Goal: Task Accomplishment & Management: Manage account settings

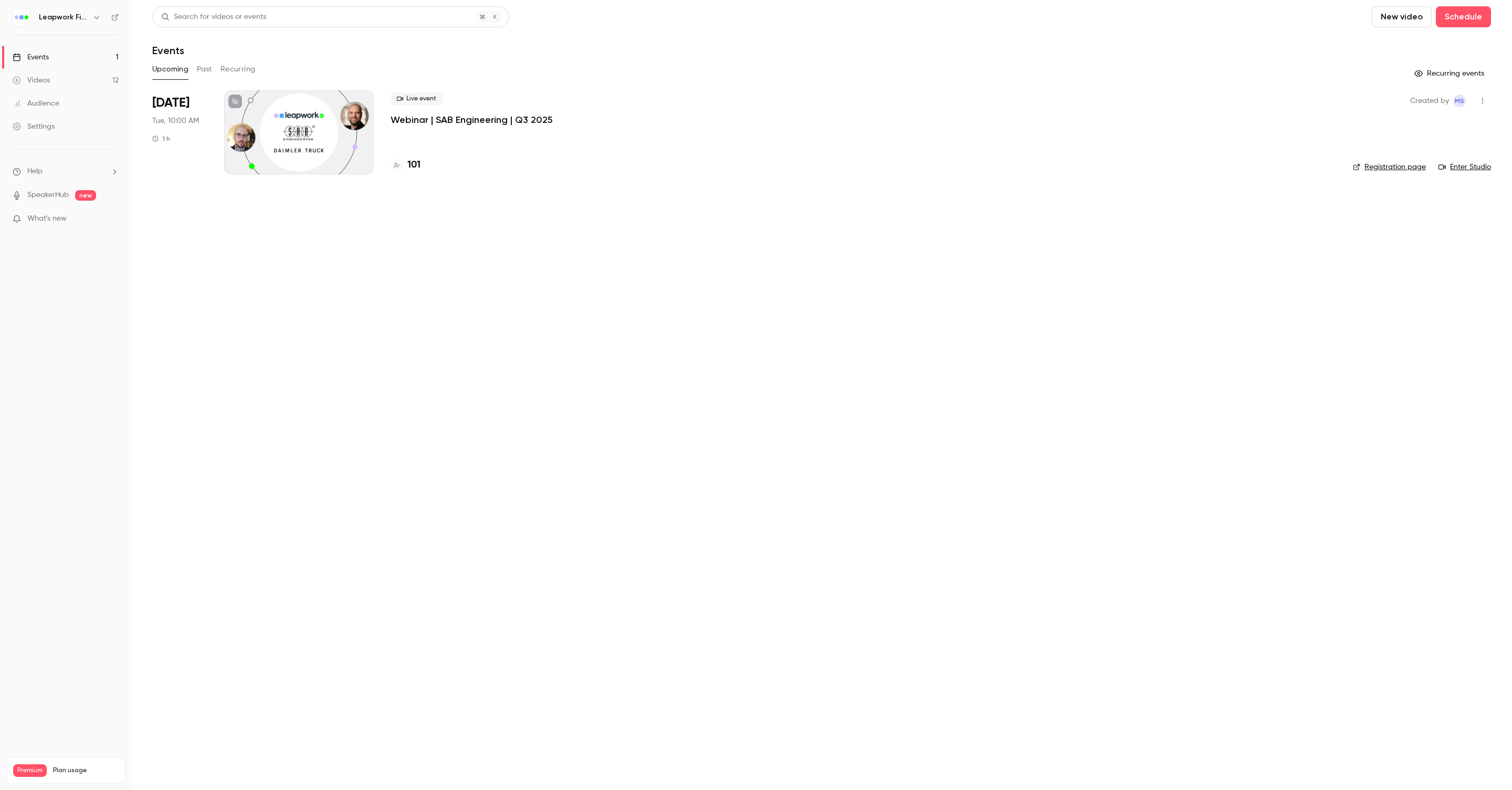
click at [280, 136] on div at bounding box center [299, 133] width 149 height 84
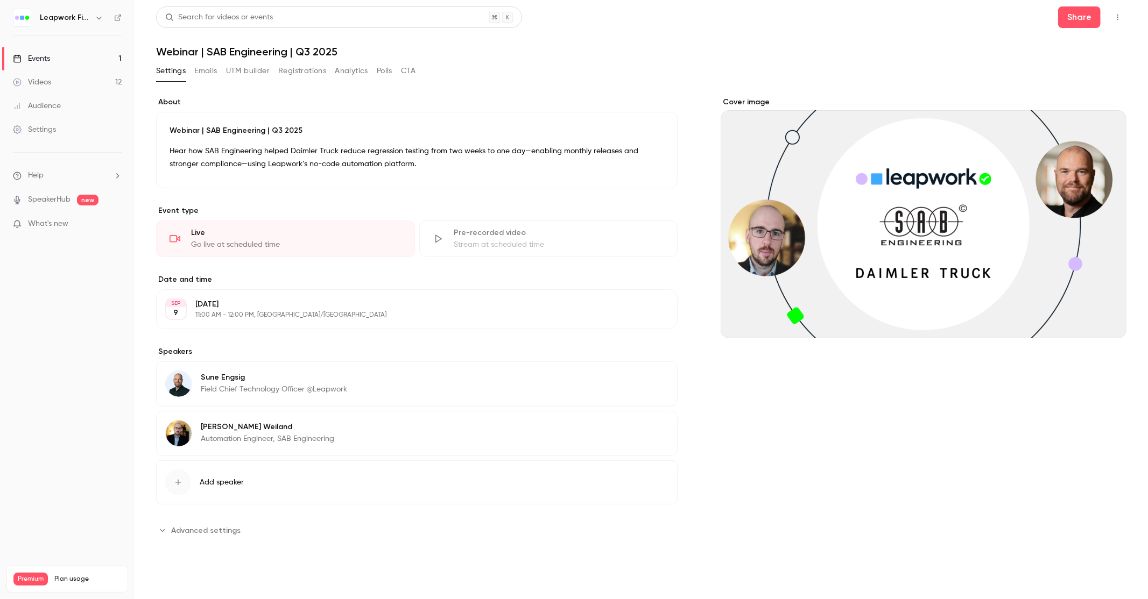
click at [385, 72] on button "Polls" at bounding box center [385, 70] width 16 height 17
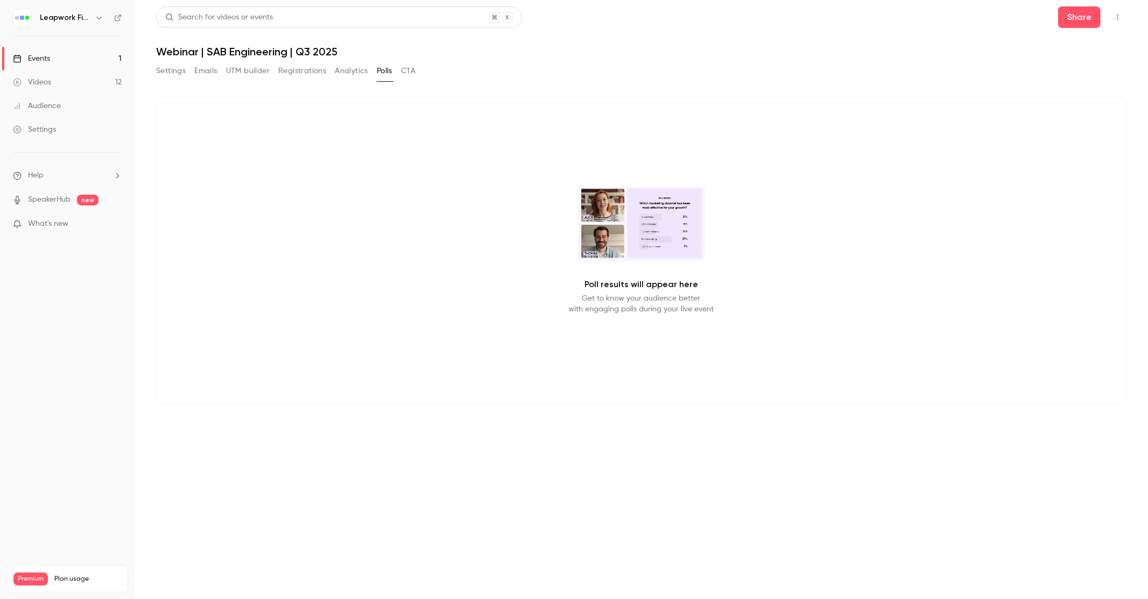
click at [173, 70] on button "Settings" at bounding box center [171, 70] width 30 height 17
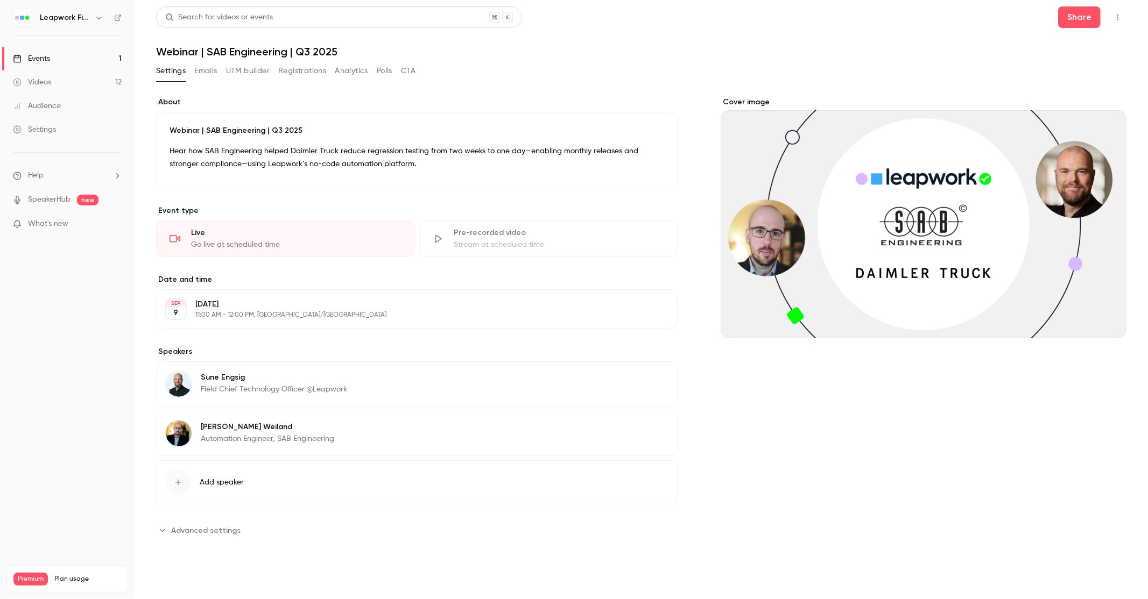
click at [1120, 15] on icon "button" at bounding box center [1117, 17] width 9 height 8
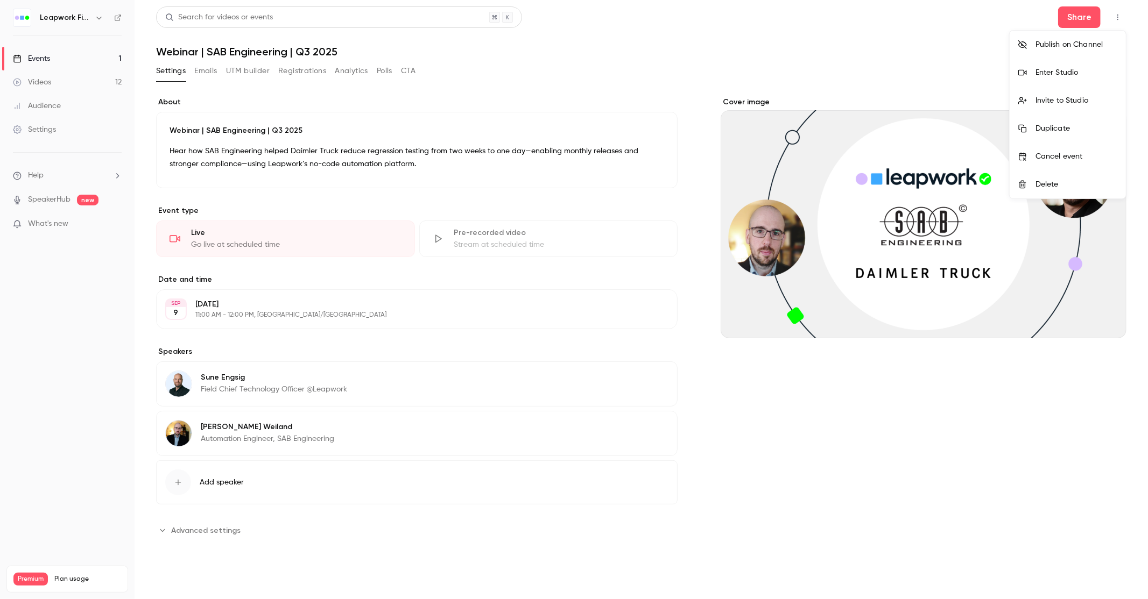
click at [1097, 67] on div "Enter Studio" at bounding box center [1076, 72] width 82 height 11
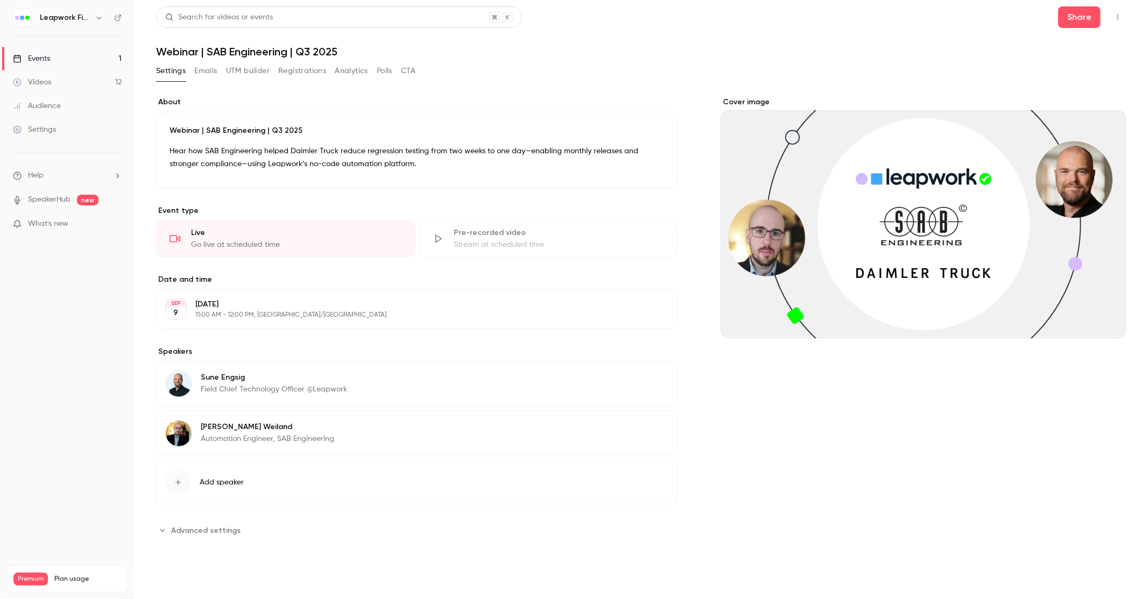
click at [1115, 13] on icon "button" at bounding box center [1117, 17] width 9 height 8
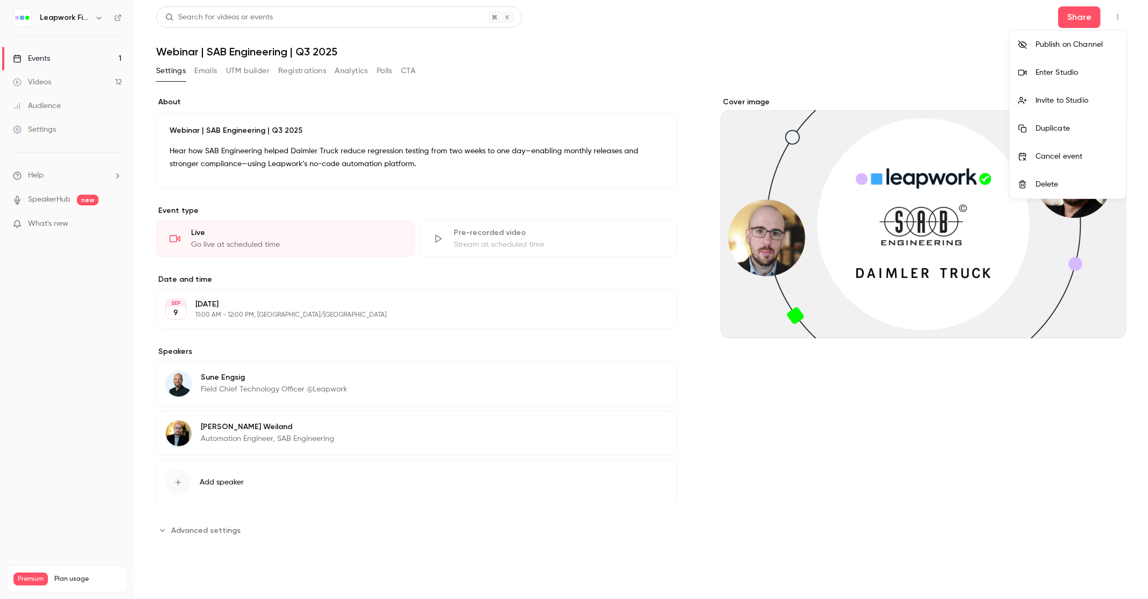
click at [1068, 95] on div "Invite to Studio" at bounding box center [1076, 100] width 82 height 11
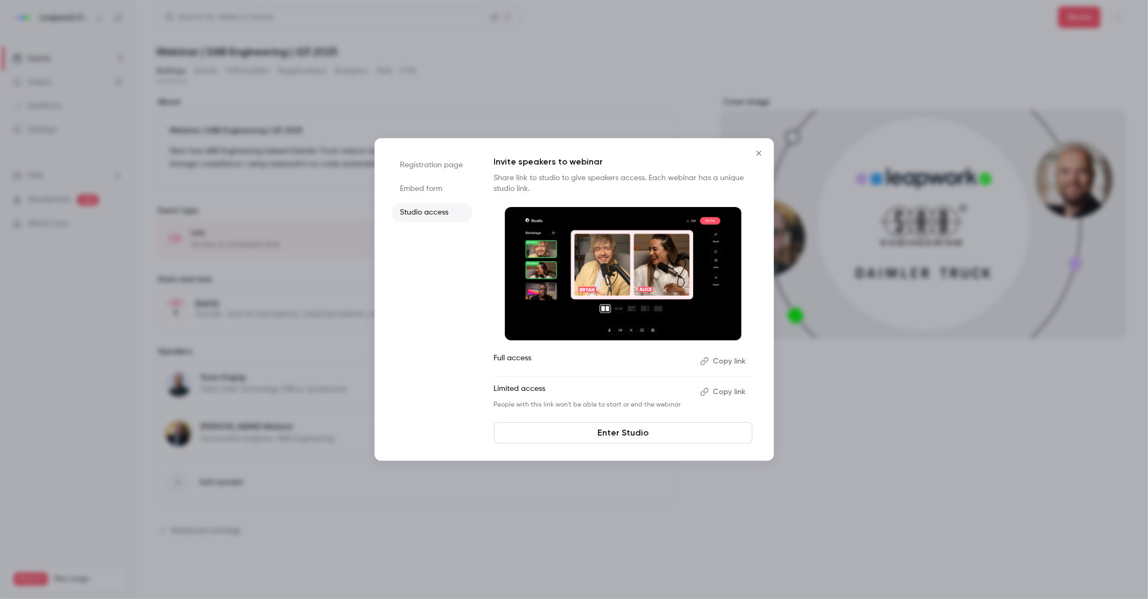
click at [726, 362] on button "Copy link" at bounding box center [724, 361] width 56 height 17
click at [759, 151] on icon "Close" at bounding box center [758, 153] width 13 height 9
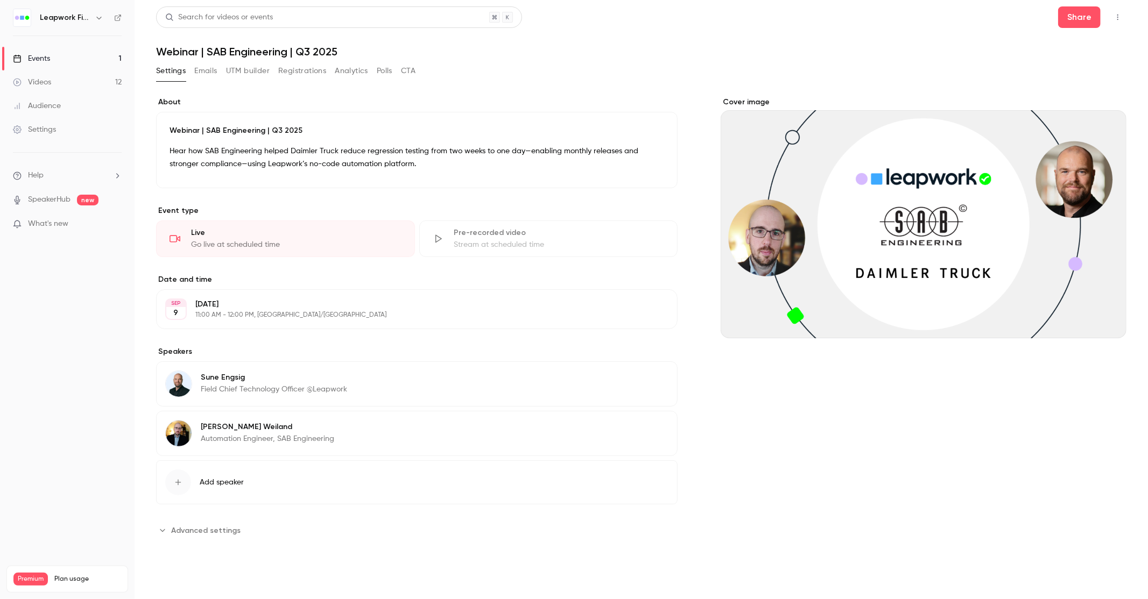
click at [898, 389] on div "Cover image" at bounding box center [923, 318] width 406 height 442
click at [1114, 17] on icon "button" at bounding box center [1117, 17] width 9 height 8
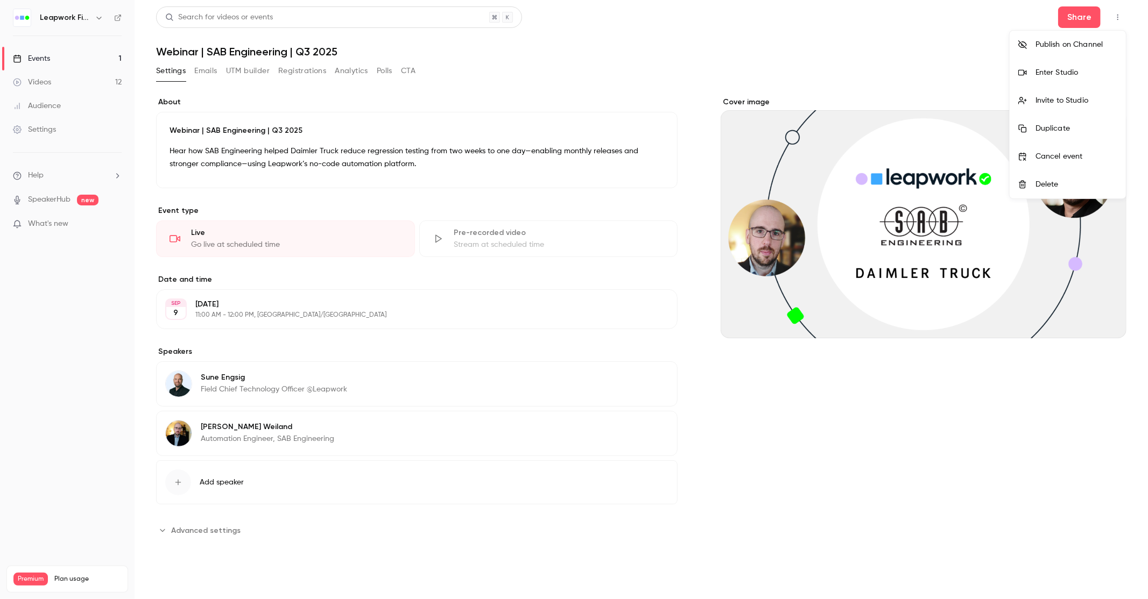
click at [1069, 68] on div "Enter Studio" at bounding box center [1076, 72] width 82 height 11
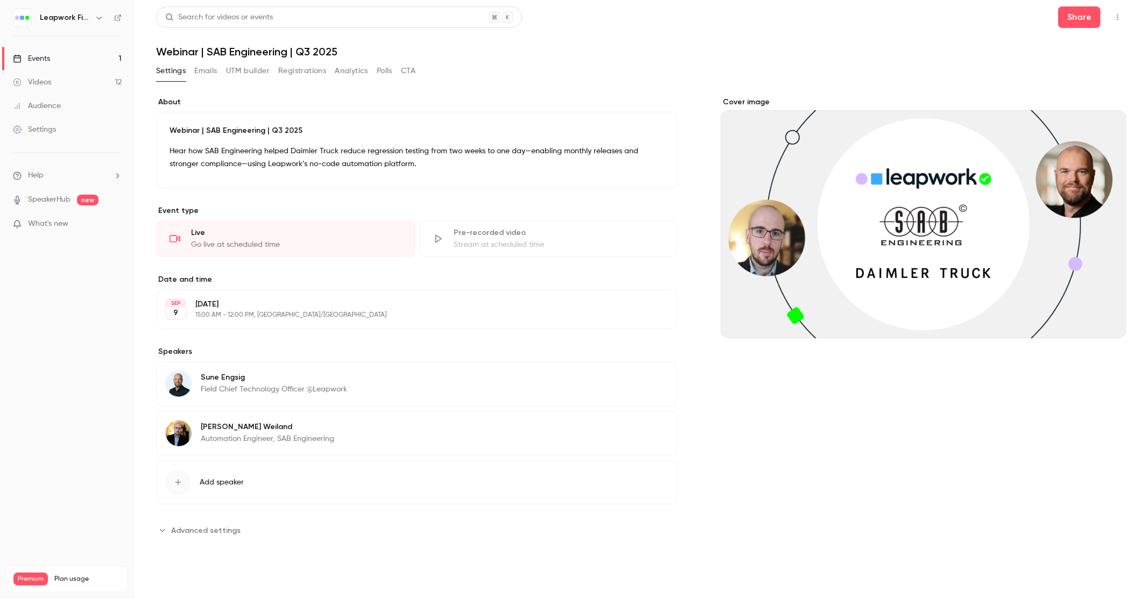
click at [304, 73] on button "Registrations" at bounding box center [302, 70] width 48 height 17
